Goal: Task Accomplishment & Management: Manage account settings

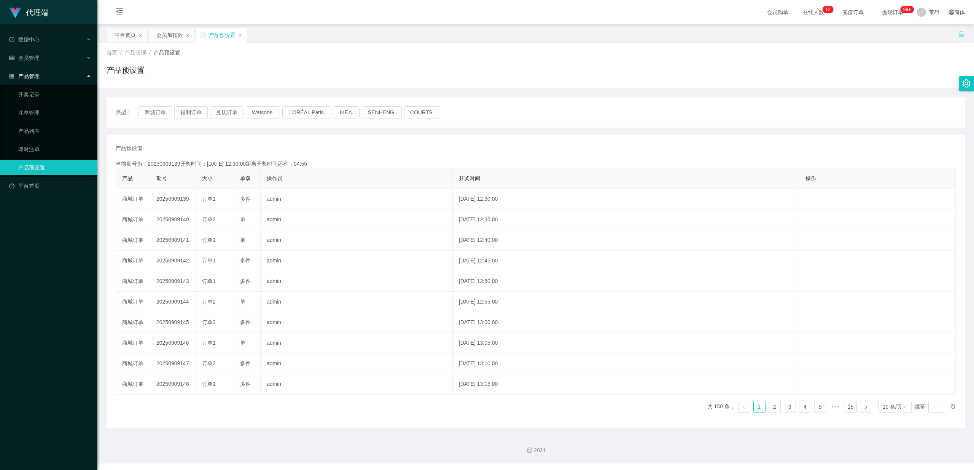
click at [33, 162] on link "产品预设置" at bounding box center [54, 167] width 73 height 15
click at [220, 36] on div "产品预设置" at bounding box center [222, 35] width 27 height 14
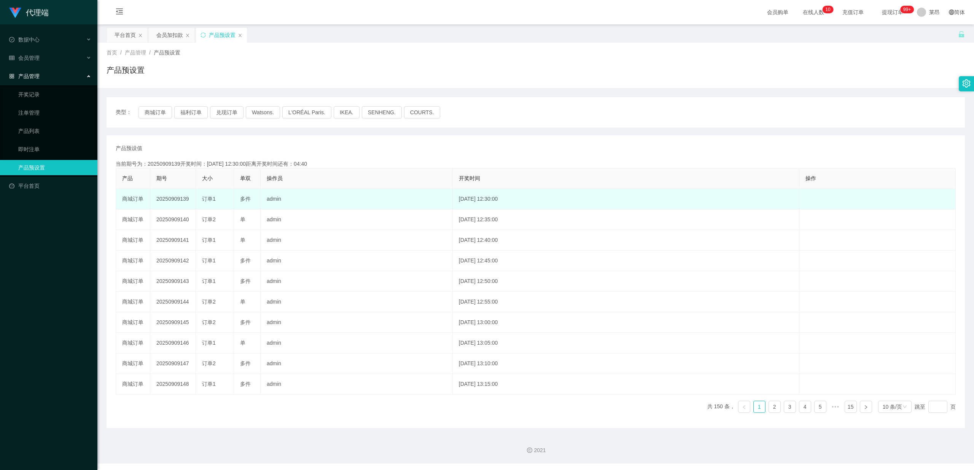
drag, startPoint x: 191, startPoint y: 199, endPoint x: 164, endPoint y: 210, distance: 28.6
click at [156, 202] on td "20250909139" at bounding box center [173, 199] width 46 height 21
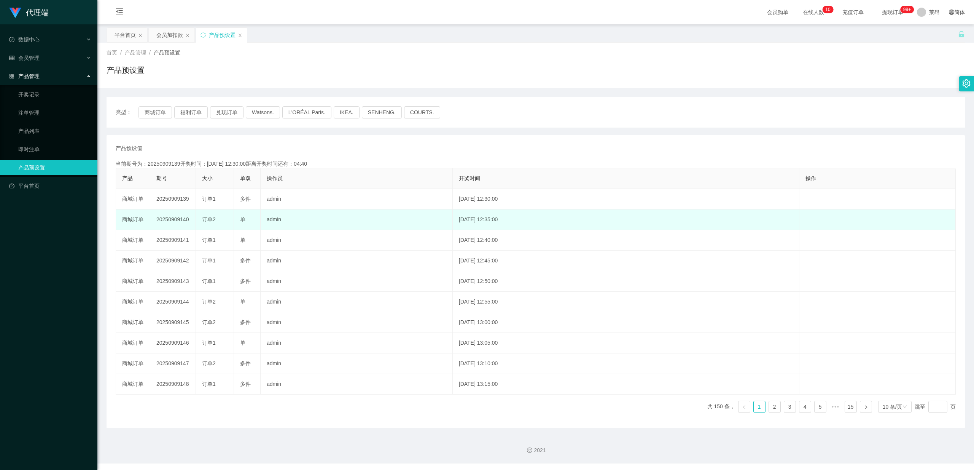
copy td "20250909139"
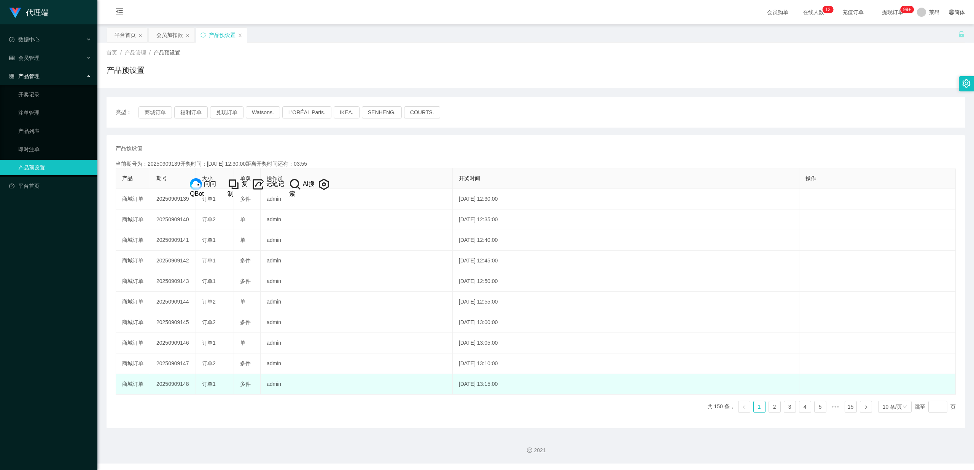
click at [537, 387] on td "2025-09-09 13:15:00" at bounding box center [626, 384] width 347 height 21
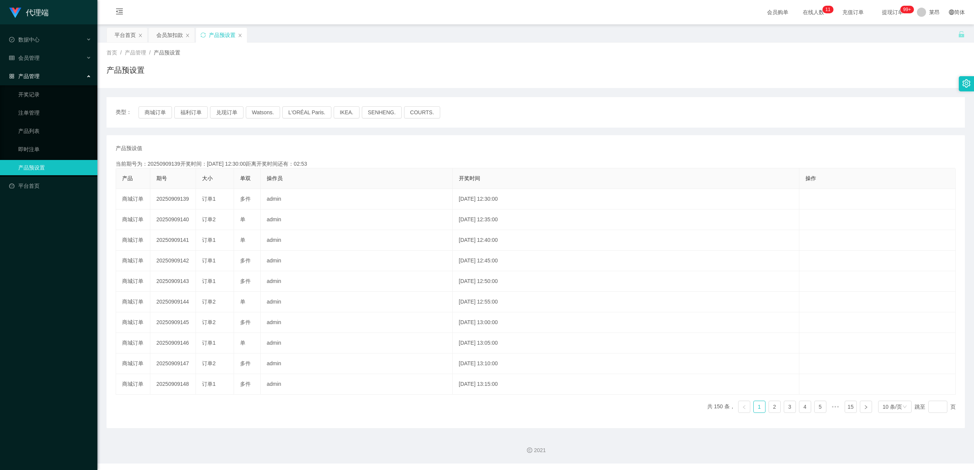
drag, startPoint x: 628, startPoint y: 2, endPoint x: 564, endPoint y: 46, distance: 77.5
click at [627, 2] on div "会员购单 在线人数 0 1 2 3 4 5 6 7 8 9 0 1 2 3 4 5 6 7 8 9 0 1 2 3 4 5 6 7 8 9 0 1 2 3 4…" at bounding box center [535, 12] width 877 height 25
click at [30, 145] on link "即时注单" at bounding box center [54, 149] width 73 height 15
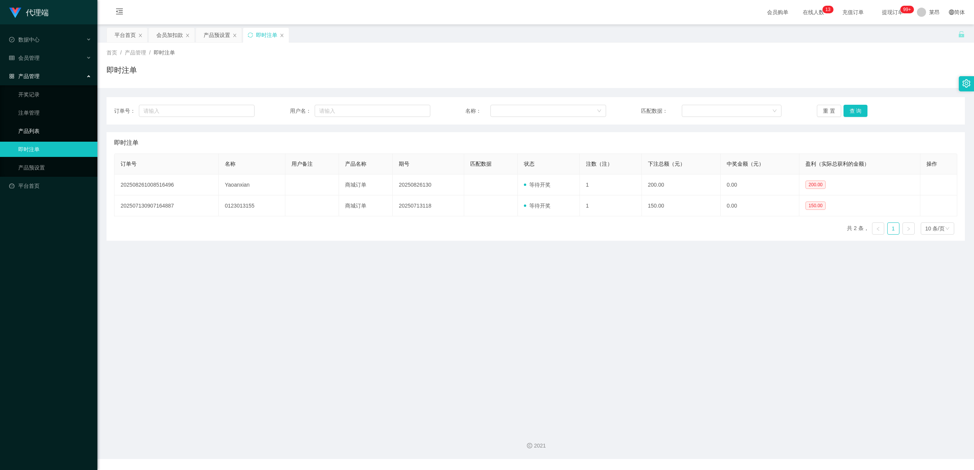
click at [40, 129] on link "产品列表" at bounding box center [54, 130] width 73 height 15
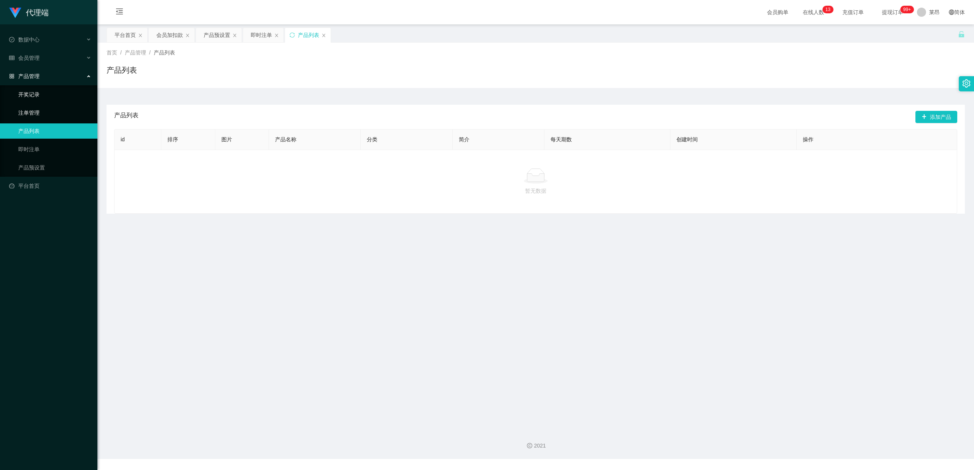
drag, startPoint x: 37, startPoint y: 107, endPoint x: 34, endPoint y: 89, distance: 18.2
click at [37, 107] on link "注单管理" at bounding box center [54, 112] width 73 height 15
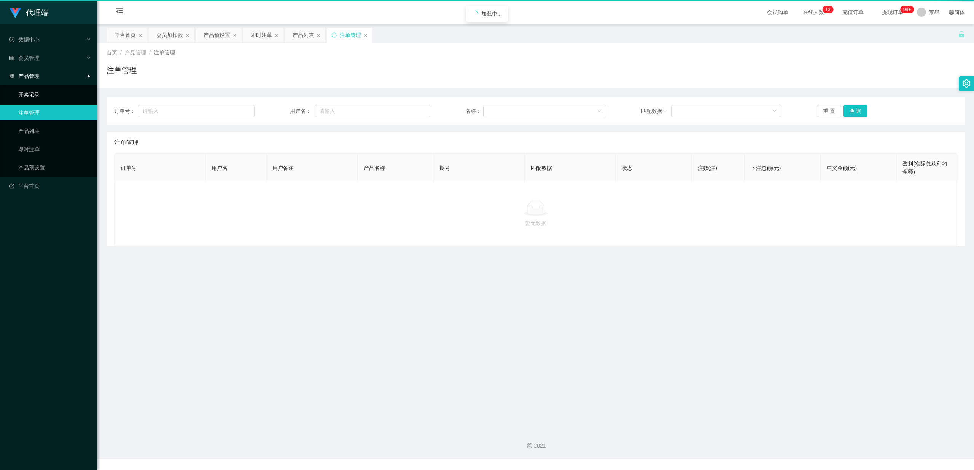
click at [34, 89] on link "开奖记录" at bounding box center [54, 94] width 73 height 15
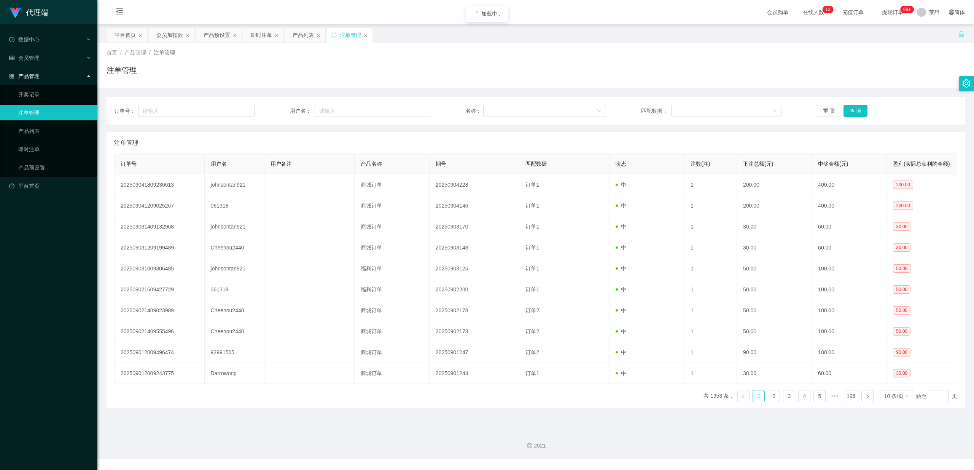
click at [43, 69] on div "产品管理" at bounding box center [48, 76] width 97 height 15
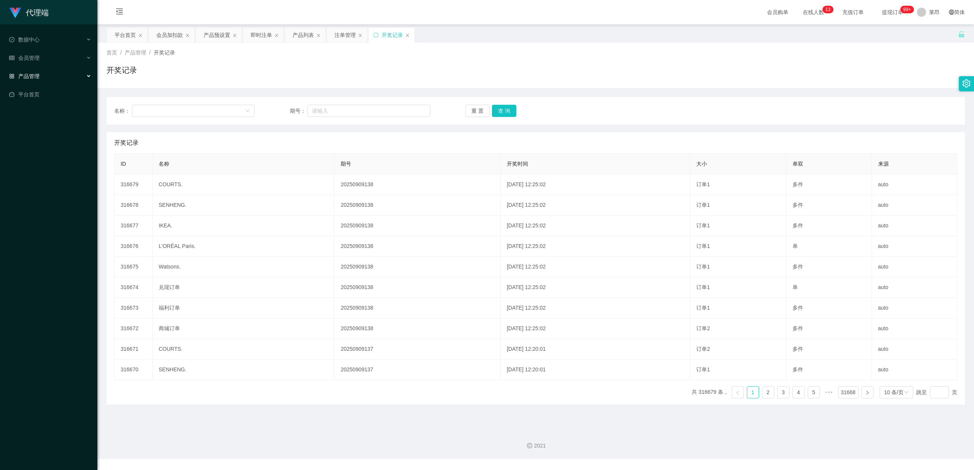
click at [43, 69] on div "产品管理" at bounding box center [48, 76] width 97 height 15
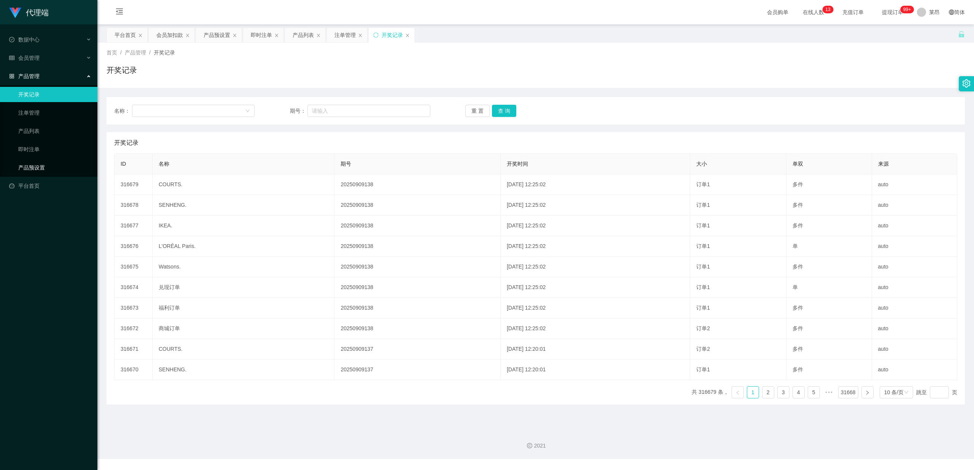
click at [43, 166] on link "产品预设置" at bounding box center [54, 167] width 73 height 15
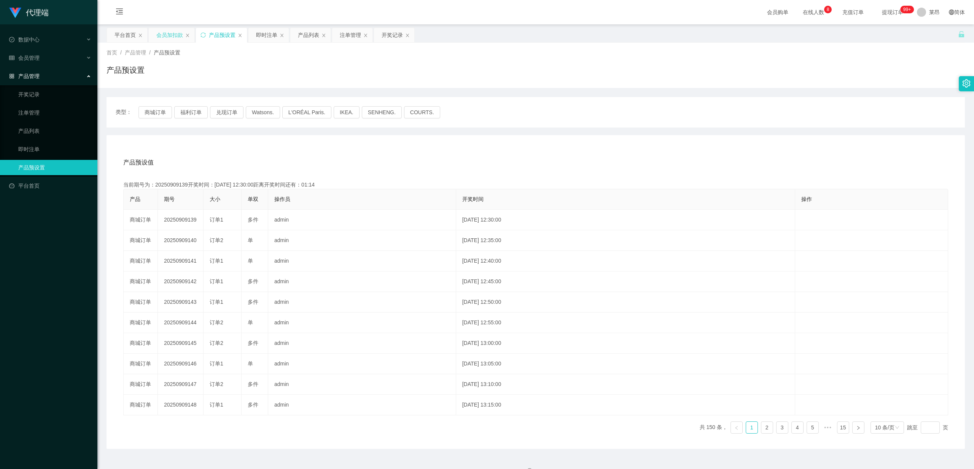
click at [172, 35] on div "会员加扣款" at bounding box center [169, 35] width 27 height 14
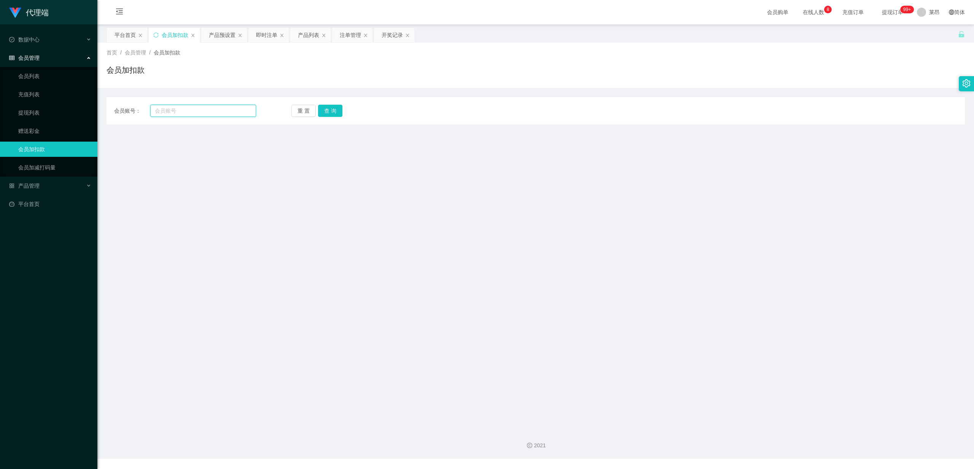
click at [218, 108] on input "text" at bounding box center [203, 111] width 106 height 12
type input "wong1000"
click at [328, 113] on button "查 询" at bounding box center [330, 111] width 24 height 12
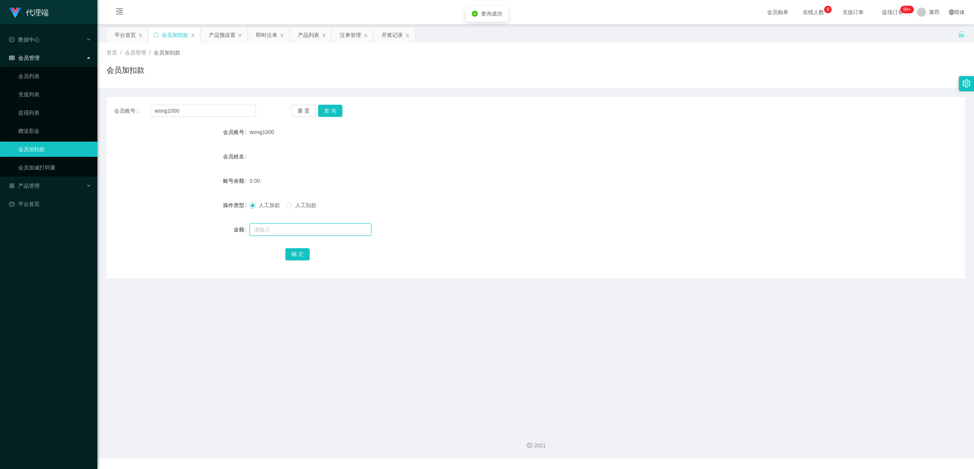
click at [299, 227] on input "text" at bounding box center [311, 229] width 122 height 12
type input "100"
click at [305, 252] on button "确 定" at bounding box center [297, 254] width 24 height 12
click at [636, 203] on div "人工加款 人工扣款" at bounding box center [500, 205] width 501 height 15
click at [347, 187] on div "100.00" at bounding box center [500, 180] width 501 height 15
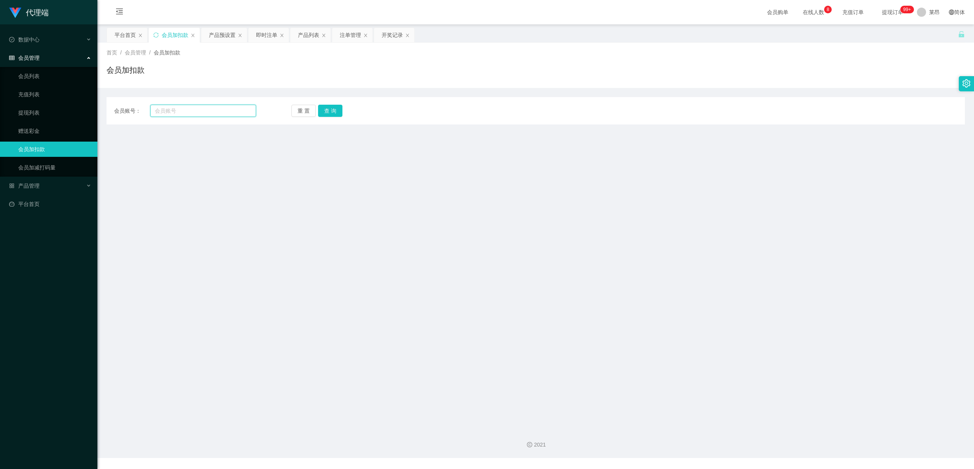
drag, startPoint x: 217, startPoint y: 114, endPoint x: 73, endPoint y: 101, distance: 144.1
click at [122, 106] on div "会员账号：" at bounding box center [185, 111] width 142 height 12
type input "yong1000"
click at [334, 112] on button "查 询" at bounding box center [330, 111] width 24 height 12
drag, startPoint x: 234, startPoint y: 264, endPoint x: 230, endPoint y: 256, distance: 8.3
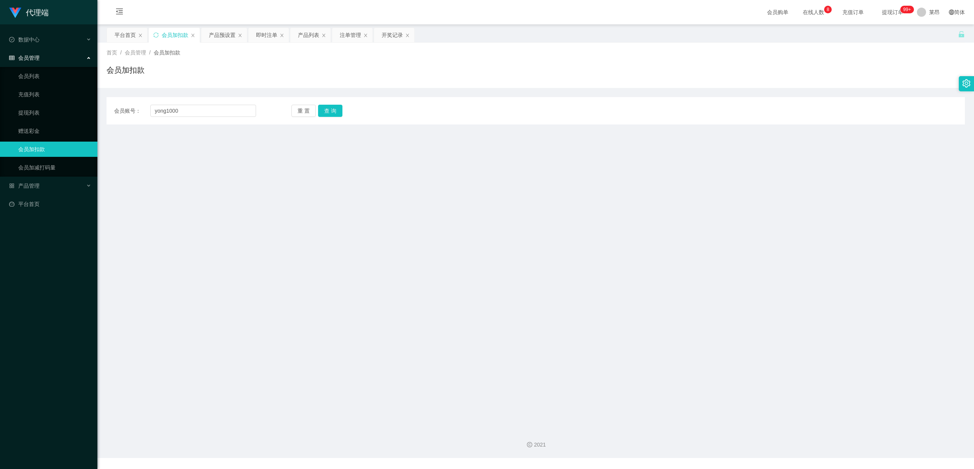
click at [234, 264] on main "关闭左侧 关闭右侧 关闭其它 刷新页面 平台首页 会员加扣款 产品预设置 即时注单 产品列表 注单管理 开奖记录 首页 / 会员管理 / 会员加扣款 / 会员…" at bounding box center [535, 223] width 877 height 398
click at [227, 37] on div "产品预设置" at bounding box center [222, 35] width 27 height 14
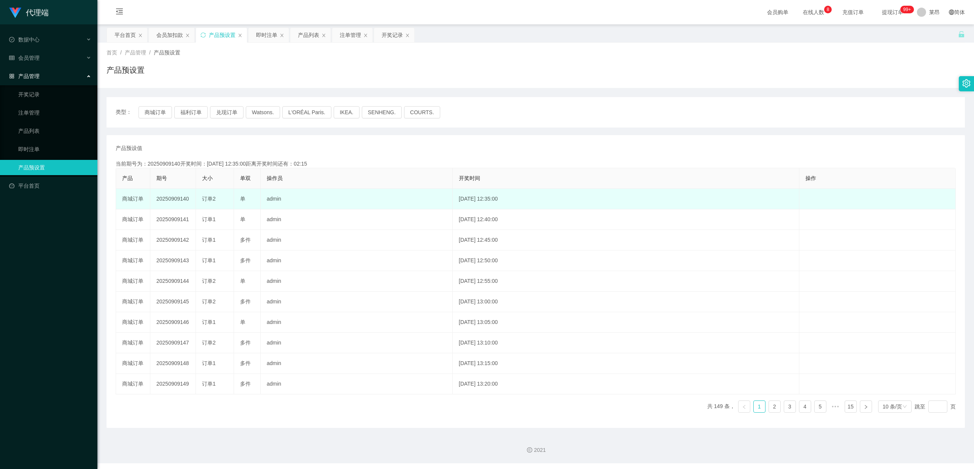
drag, startPoint x: 190, startPoint y: 196, endPoint x: 156, endPoint y: 196, distance: 34.6
click at [156, 196] on td "20250909140" at bounding box center [173, 199] width 46 height 21
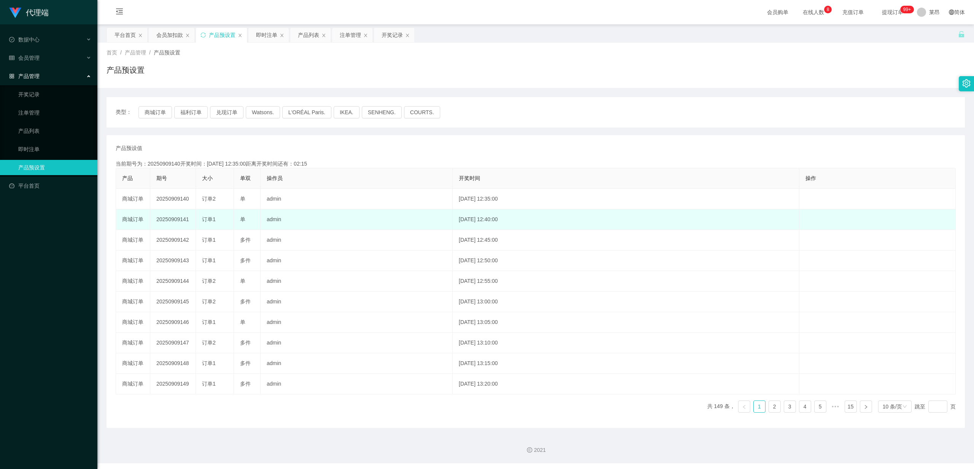
copy td "20250909140"
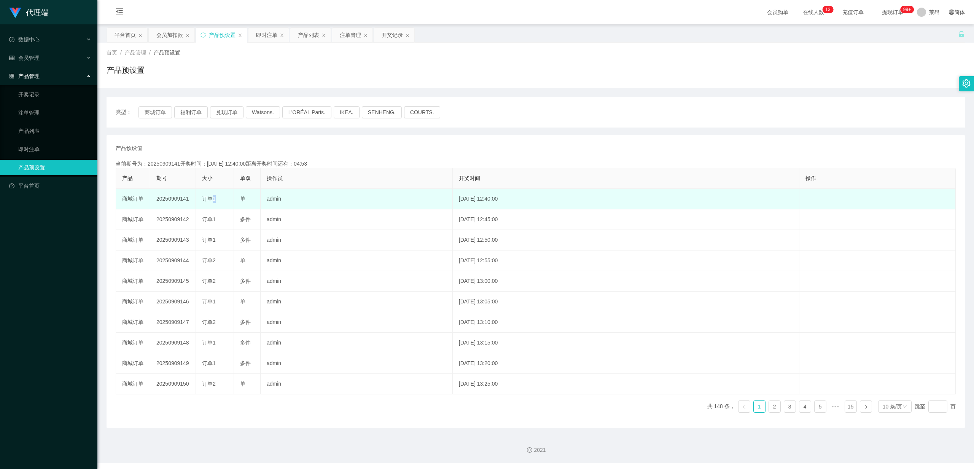
click at [210, 196] on span "订单1" at bounding box center [209, 199] width 14 height 6
drag, startPoint x: 192, startPoint y: 200, endPoint x: 157, endPoint y: 202, distance: 34.7
click at [157, 202] on td "20250909141" at bounding box center [173, 199] width 46 height 21
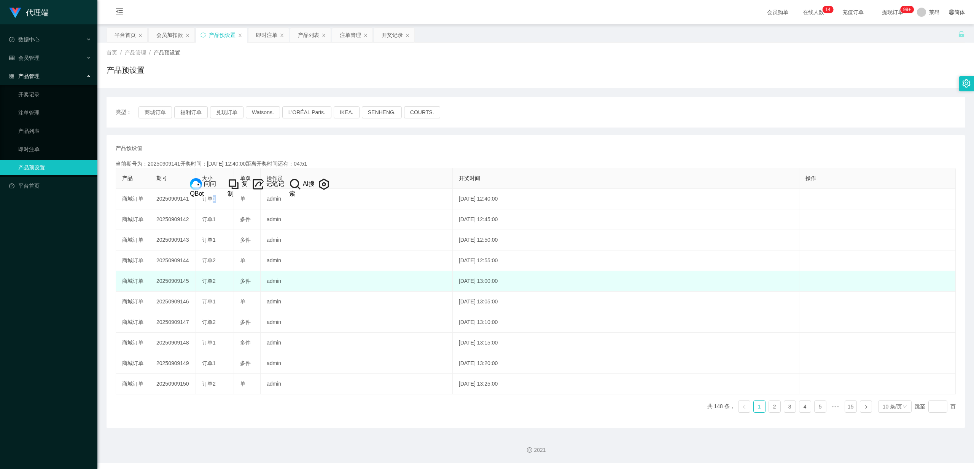
copy td "20250909141"
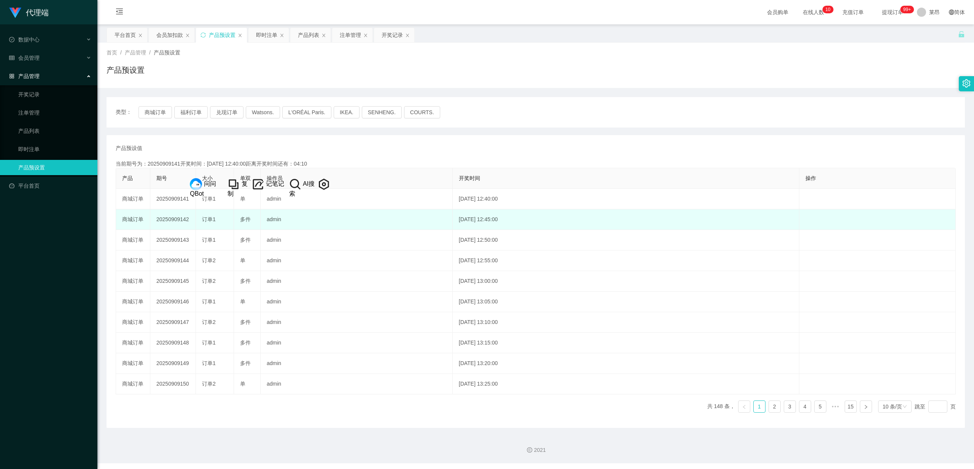
click at [224, 209] on td "订单1" at bounding box center [215, 219] width 38 height 21
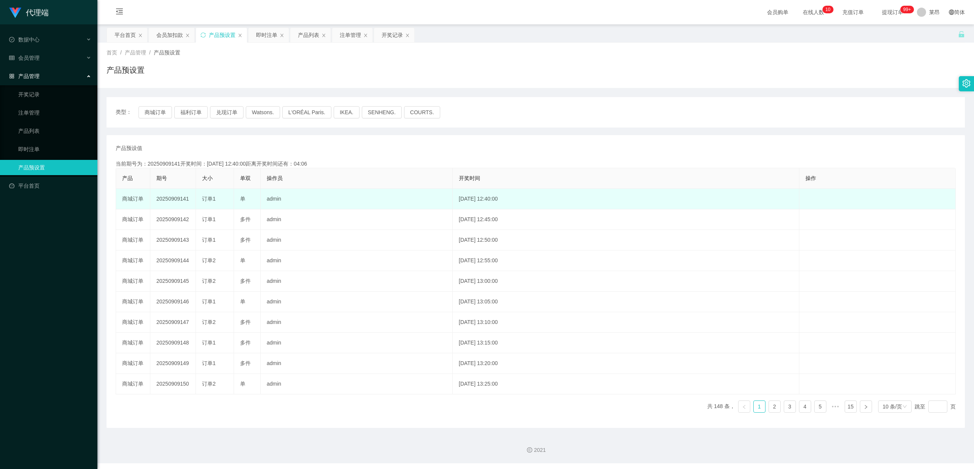
drag, startPoint x: 154, startPoint y: 200, endPoint x: 192, endPoint y: 205, distance: 38.0
click at [192, 205] on td "20250909141" at bounding box center [173, 199] width 46 height 21
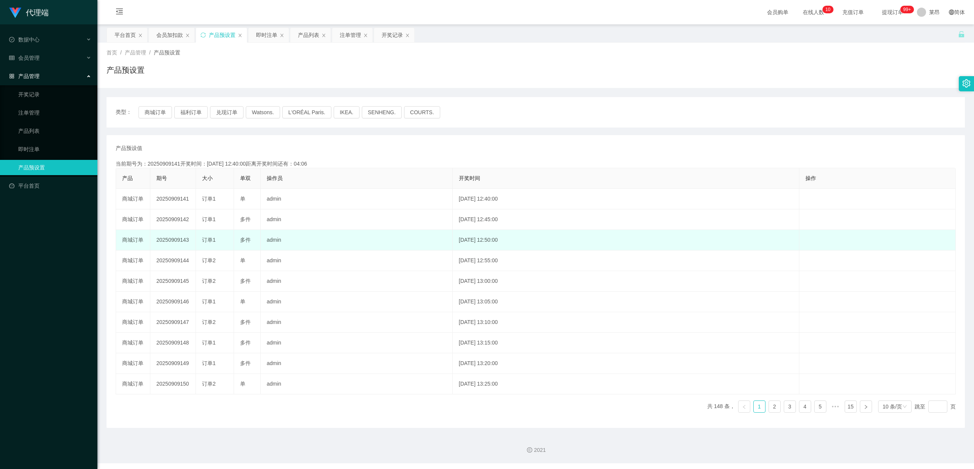
copy td "20250909141"
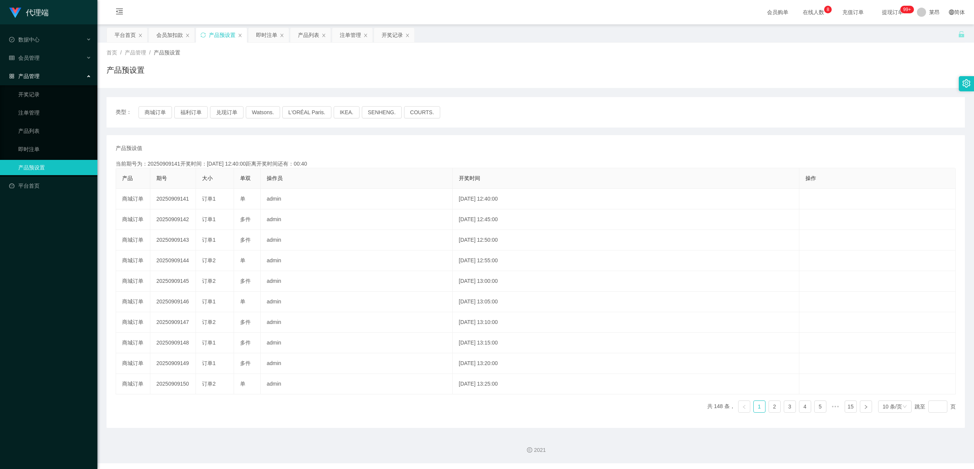
drag, startPoint x: 279, startPoint y: 398, endPoint x: 296, endPoint y: 396, distance: 16.9
click at [281, 398] on div "产品 期号 大小 单双 操作员 开奖时间 操作 商城订单 20250909141 订单1 单 admin 2025-09-09 12:40:00 编 辑 限制…" at bounding box center [536, 293] width 840 height 251
click at [261, 96] on div "类型： 商城订单 福利订单 兑现订单 Watsons. L'ORÉAL Paris. IKEA. SENHENG. COURTS. 产品预设值 添加期号 当前…" at bounding box center [536, 258] width 859 height 340
click at [50, 52] on div "会员管理" at bounding box center [48, 57] width 97 height 15
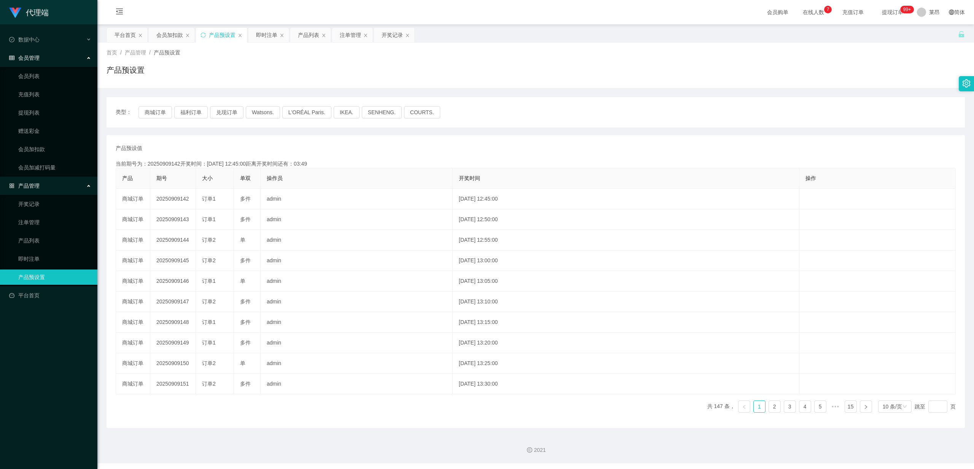
click at [50, 52] on div "会员管理" at bounding box center [48, 57] width 97 height 15
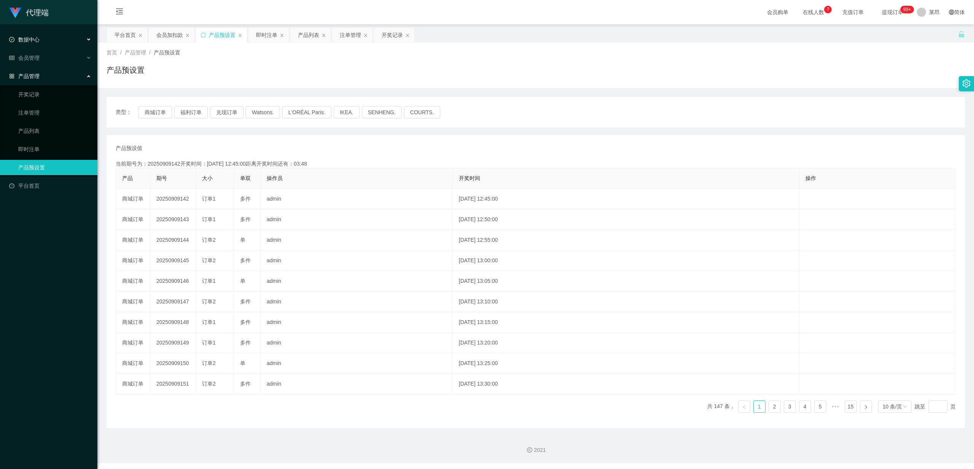
click at [57, 37] on div "数据中心" at bounding box center [48, 39] width 97 height 15
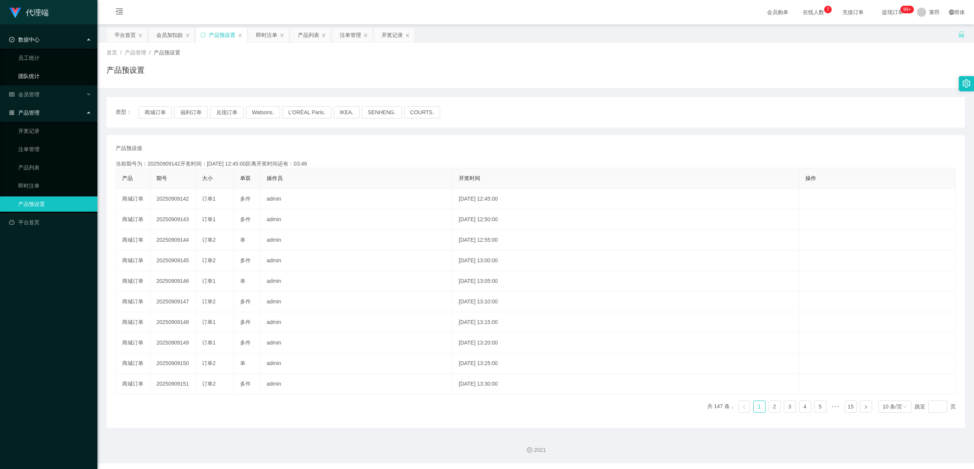
click at [55, 80] on link "团队统计" at bounding box center [54, 76] width 73 height 15
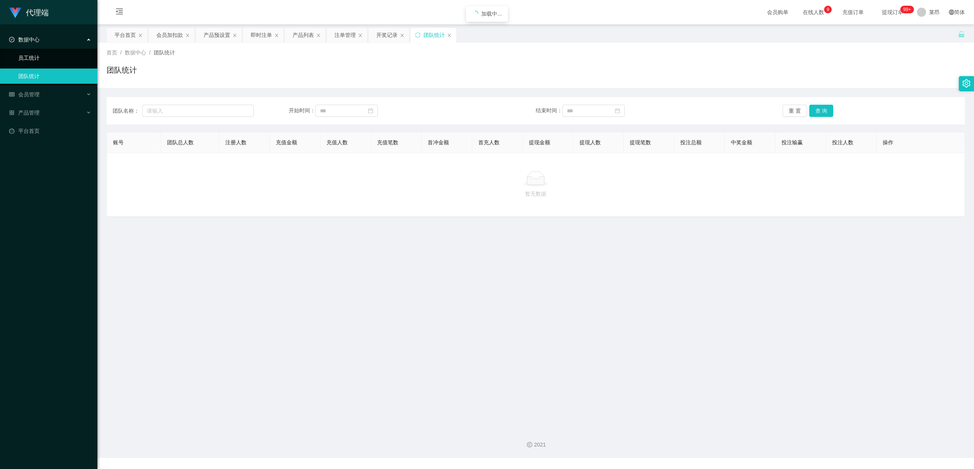
click at [51, 51] on link "员工统计" at bounding box center [54, 57] width 73 height 15
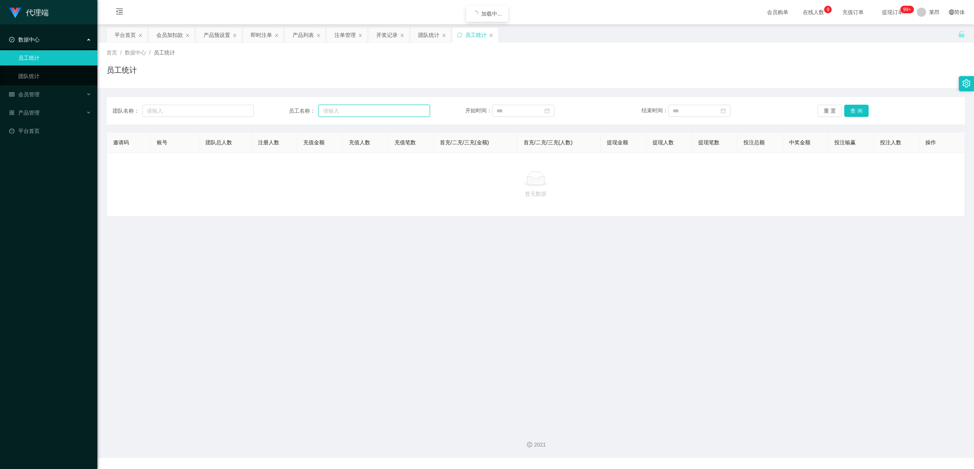
click at [346, 107] on input "text" at bounding box center [375, 111] width 112 height 12
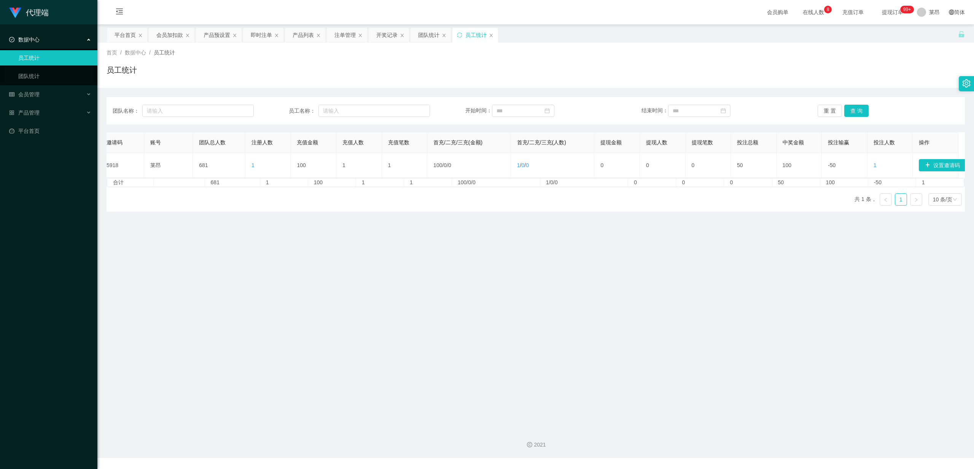
scroll to position [0, 8]
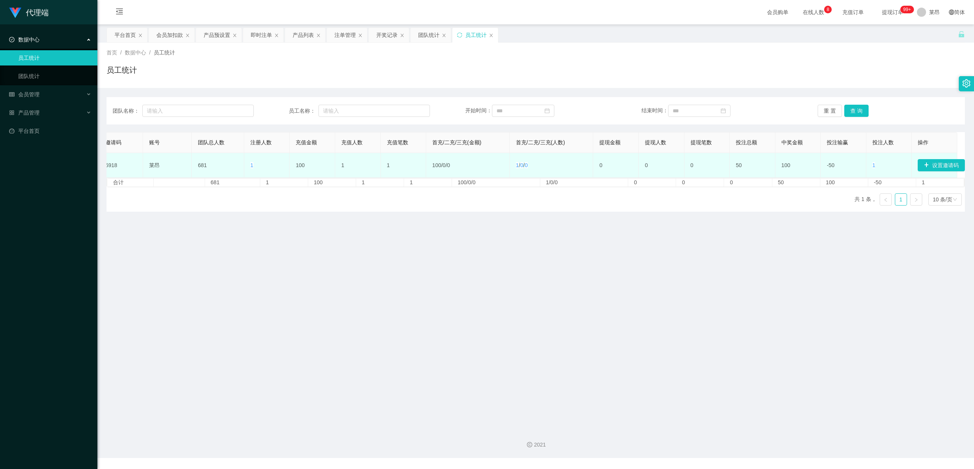
click at [831, 163] on td "-50" at bounding box center [844, 165] width 46 height 25
click at [830, 164] on td "-50" at bounding box center [844, 165] width 46 height 25
click at [829, 164] on td "-50" at bounding box center [844, 165] width 46 height 25
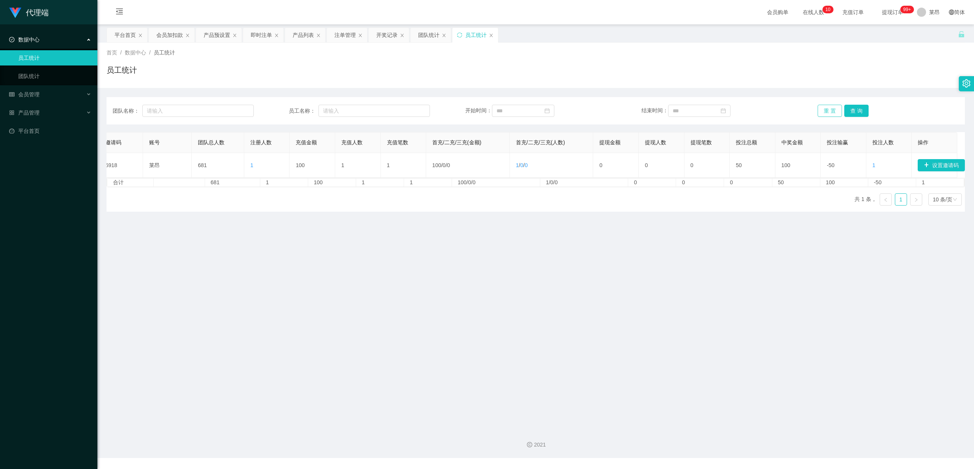
drag, startPoint x: 827, startPoint y: 164, endPoint x: 826, endPoint y: 108, distance: 56.0
click at [826, 108] on button "重 置" at bounding box center [830, 111] width 24 height 12
click at [832, 112] on button "重 置" at bounding box center [830, 111] width 24 height 12
click at [364, 114] on input "text" at bounding box center [375, 111] width 112 height 12
click at [225, 110] on input "text" at bounding box center [198, 111] width 112 height 12
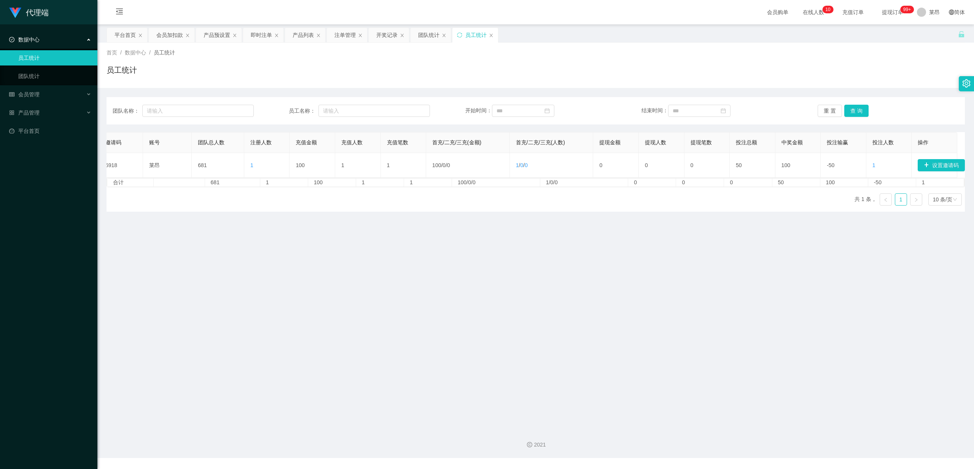
click at [217, 80] on div "员工统计" at bounding box center [536, 73] width 859 height 18
click at [445, 32] on div "团队统计" at bounding box center [431, 35] width 40 height 14
click at [492, 34] on icon "图标: close" at bounding box center [491, 34] width 3 height 3
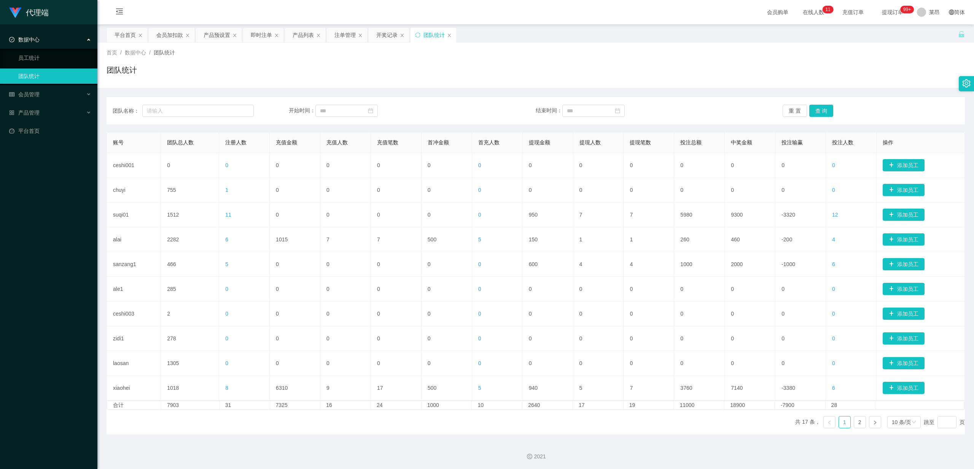
click at [448, 33] on div "团队统计" at bounding box center [434, 35] width 46 height 14
click at [451, 37] on icon "图标: close" at bounding box center [449, 35] width 5 height 5
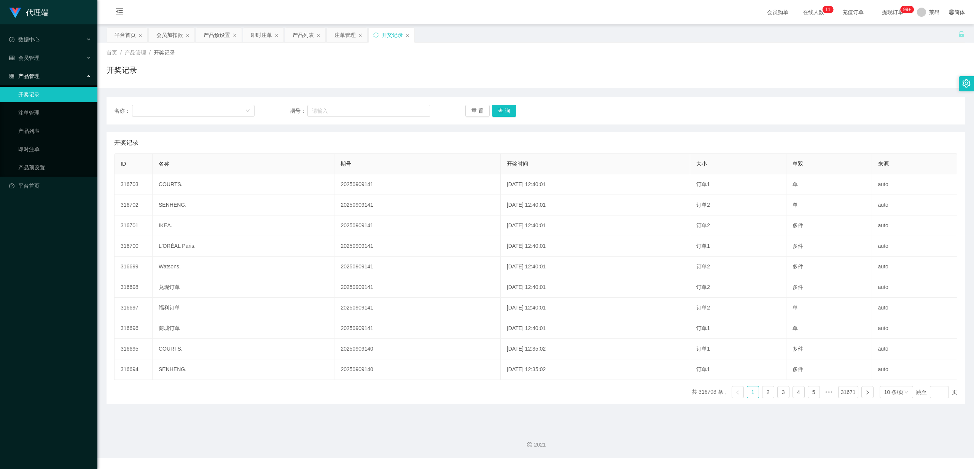
click at [386, 32] on div "开奖记录" at bounding box center [392, 35] width 21 height 14
click at [409, 36] on icon "图标: close" at bounding box center [407, 35] width 5 height 5
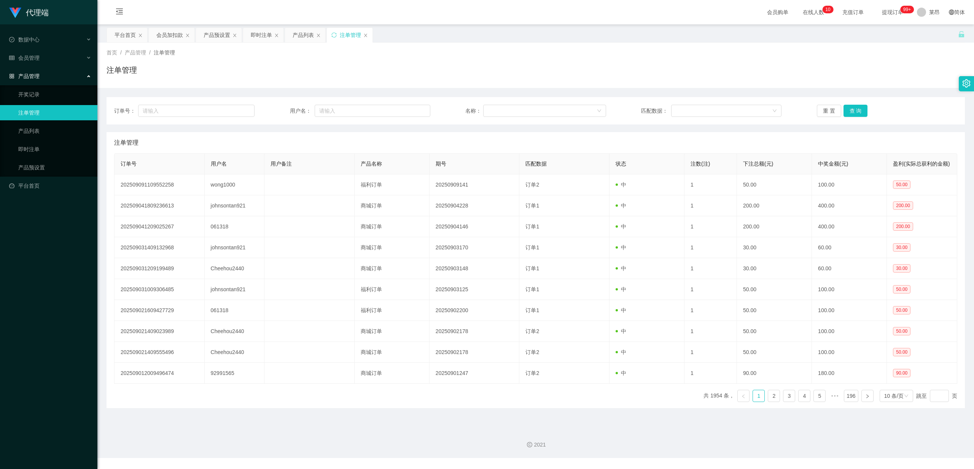
click at [364, 35] on div "注单管理" at bounding box center [350, 35] width 46 height 14
click at [320, 34] on icon "图标: close" at bounding box center [318, 35] width 5 height 5
click at [175, 34] on div "会员加扣款" at bounding box center [169, 35] width 27 height 14
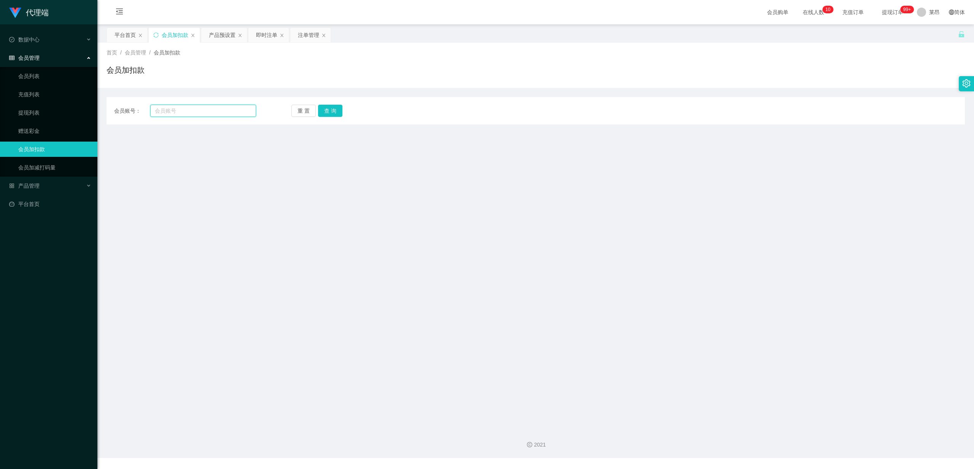
click at [215, 110] on input "text" at bounding box center [203, 111] width 106 height 12
paste input "y"
type input "y"
type input "wong1000"
click at [328, 112] on button "查 询" at bounding box center [330, 111] width 24 height 12
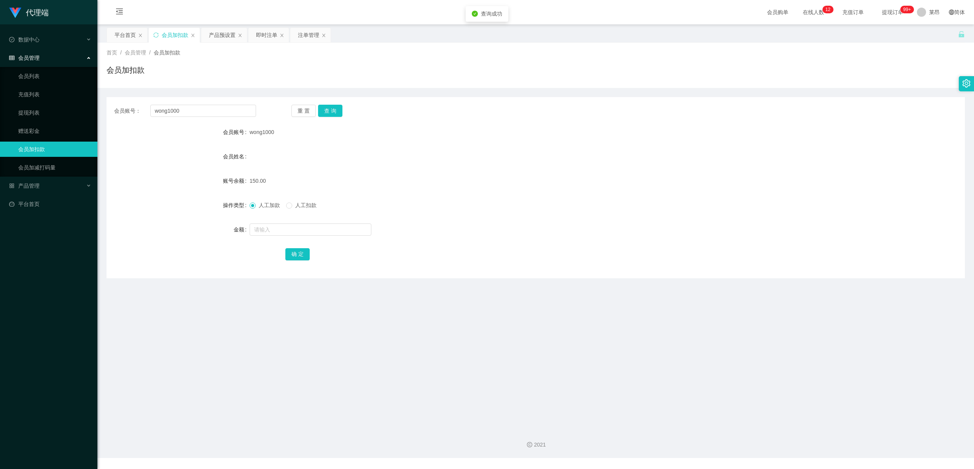
click at [276, 177] on div "150.00" at bounding box center [500, 180] width 501 height 15
click at [246, 183] on label "账号余额" at bounding box center [236, 181] width 27 height 6
click at [255, 178] on span "150.00" at bounding box center [258, 181] width 16 height 6
click at [331, 109] on button "查 询" at bounding box center [330, 111] width 24 height 12
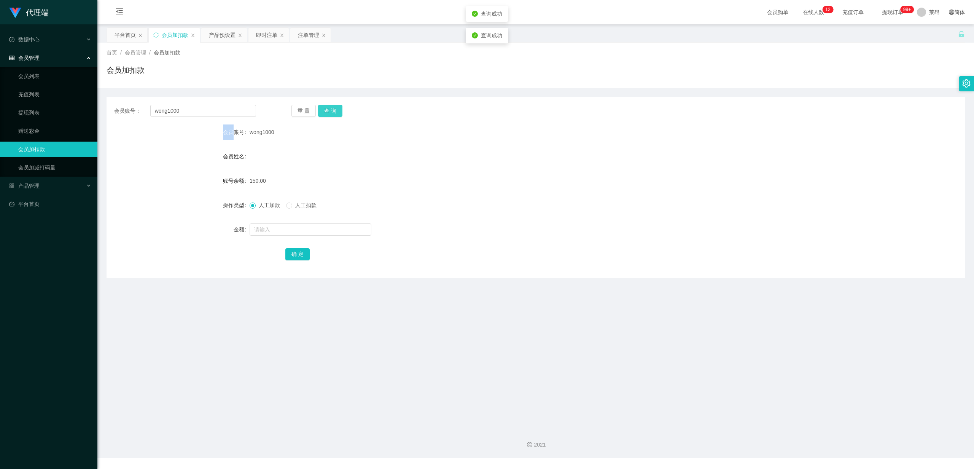
click at [331, 109] on div "重 置 查 询" at bounding box center [363, 111] width 142 height 12
click at [331, 109] on button "查 询" at bounding box center [330, 111] width 24 height 12
click at [353, 59] on div "首页 / 会员管理 / 会员加扣款 / 会员加扣款" at bounding box center [536, 65] width 859 height 33
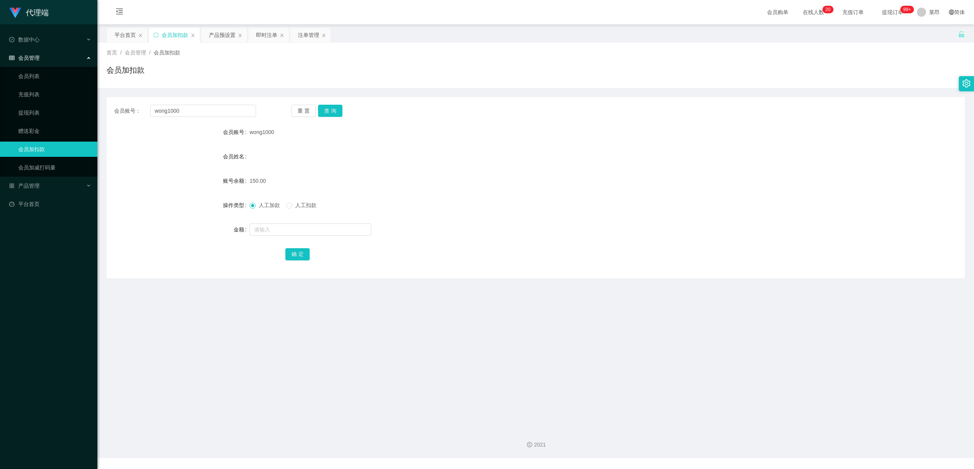
click at [353, 59] on div "首页 / 会员管理 / 会员加扣款 / 会员加扣款" at bounding box center [536, 65] width 859 height 33
click at [269, 232] on input "text" at bounding box center [311, 229] width 122 height 12
type input "150"
click at [304, 255] on button "确 定" at bounding box center [297, 254] width 24 height 12
click at [301, 149] on div at bounding box center [500, 149] width 501 height 0
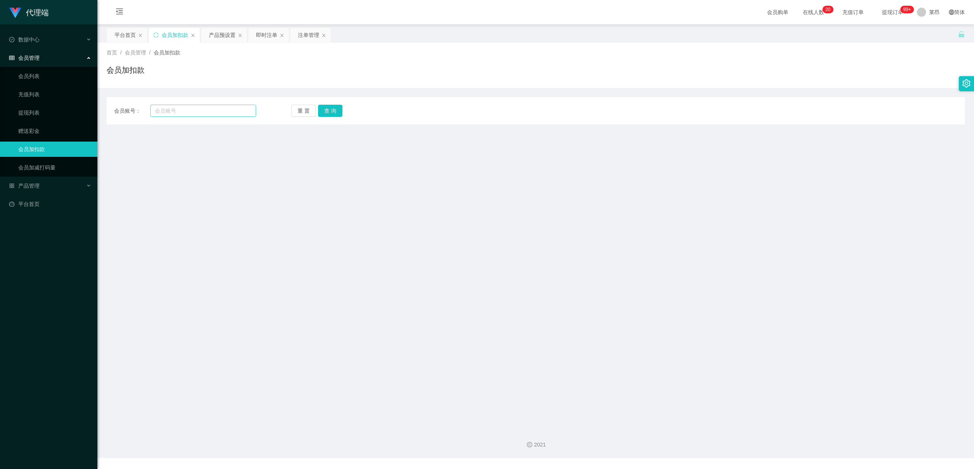
type input "y"
type input "wong1000"
click at [335, 109] on button "查 询" at bounding box center [330, 111] width 24 height 12
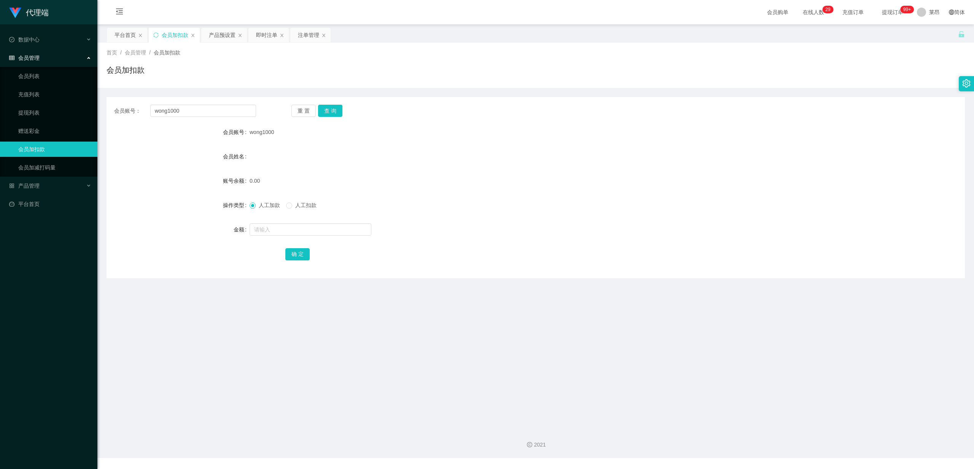
click at [360, 322] on main "关闭左侧 关闭右侧 关闭其它 刷新页面 平台首页 会员加扣款 产品预设置 即时注单 注单管理 首页 / 会员管理 / 会员加扣款 / 会员加扣款 会员账号： …" at bounding box center [535, 223] width 877 height 398
drag, startPoint x: 333, startPoint y: 188, endPoint x: 261, endPoint y: 188, distance: 72.7
click at [333, 188] on div "0.00" at bounding box center [500, 180] width 501 height 15
click at [844, 439] on div "2021" at bounding box center [535, 440] width 877 height 35
click at [841, 380] on main "关闭左侧 关闭右侧 关闭其它 刷新页面 平台首页 会员加扣款 产品预设置 即时注单 注单管理 首页 / 会员管理 / 会员加扣款 / 会员加扣款 会员账号： …" at bounding box center [535, 223] width 877 height 398
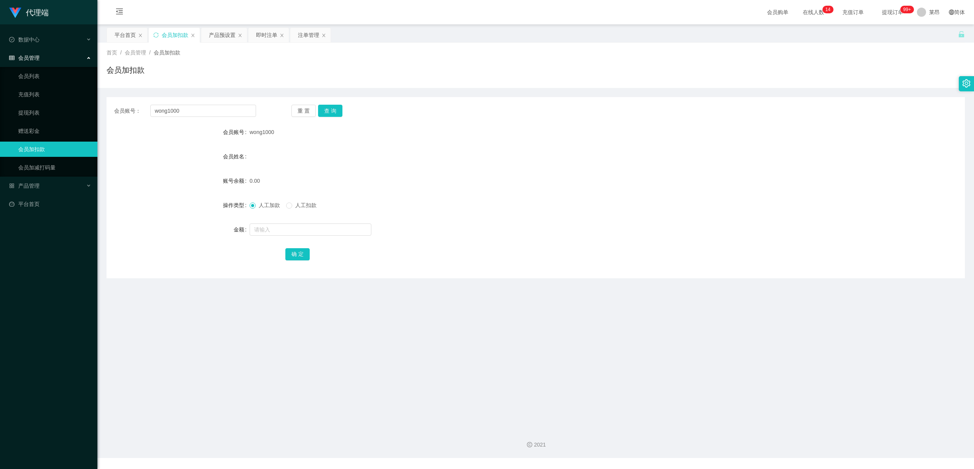
click at [375, 334] on main "关闭左侧 关闭右侧 关闭其它 刷新页面 平台首页 会员加扣款 产品预设置 即时注单 注单管理 首页 / 会员管理 / 会员加扣款 / 会员加扣款 会员账号： …" at bounding box center [535, 223] width 877 height 398
drag, startPoint x: 849, startPoint y: 445, endPoint x: 766, endPoint y: 432, distance: 84.0
click at [849, 444] on div "2021" at bounding box center [536, 445] width 865 height 8
